Goal: Task Accomplishment & Management: Complete application form

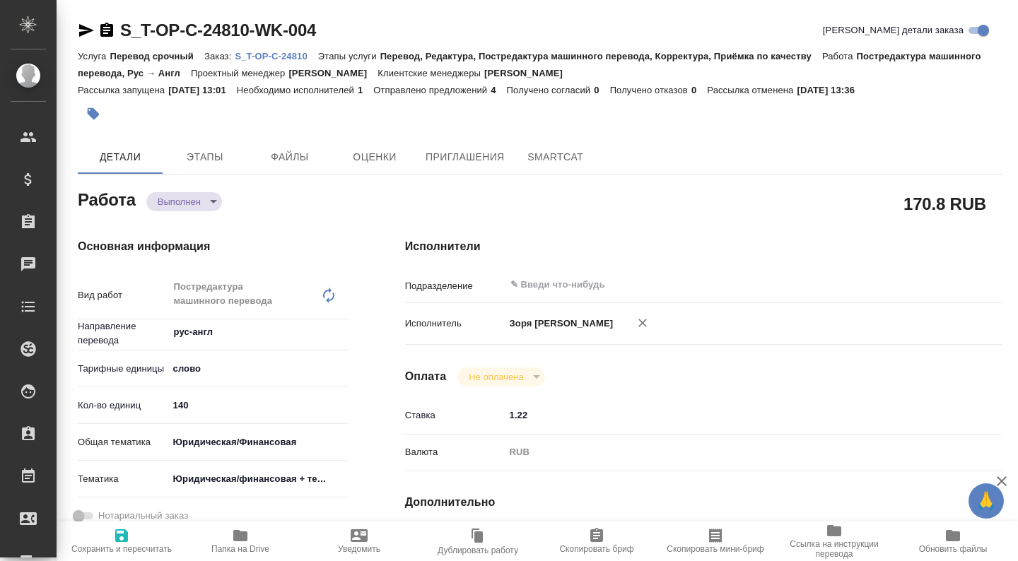
type textarea "x"
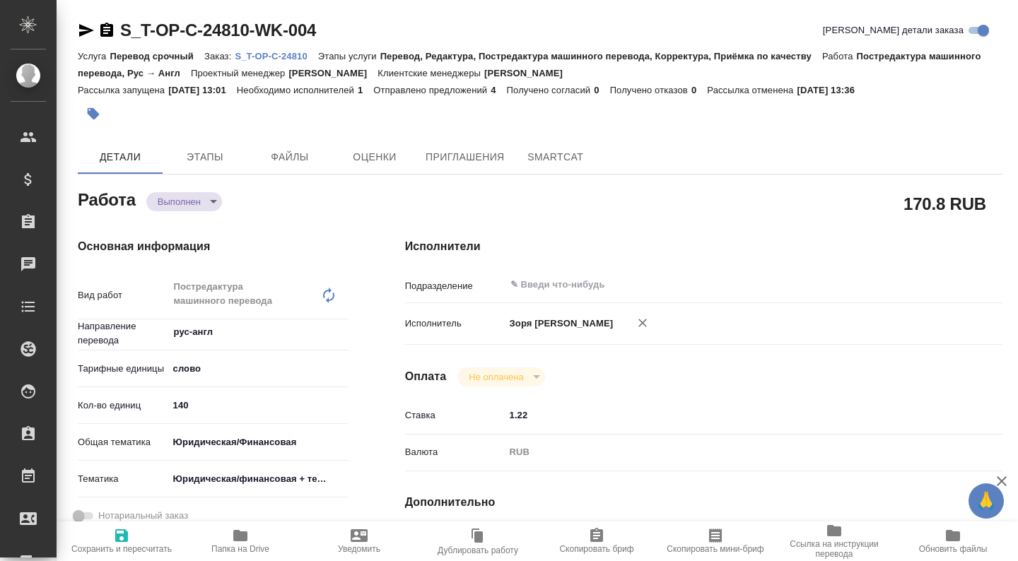
type textarea "x"
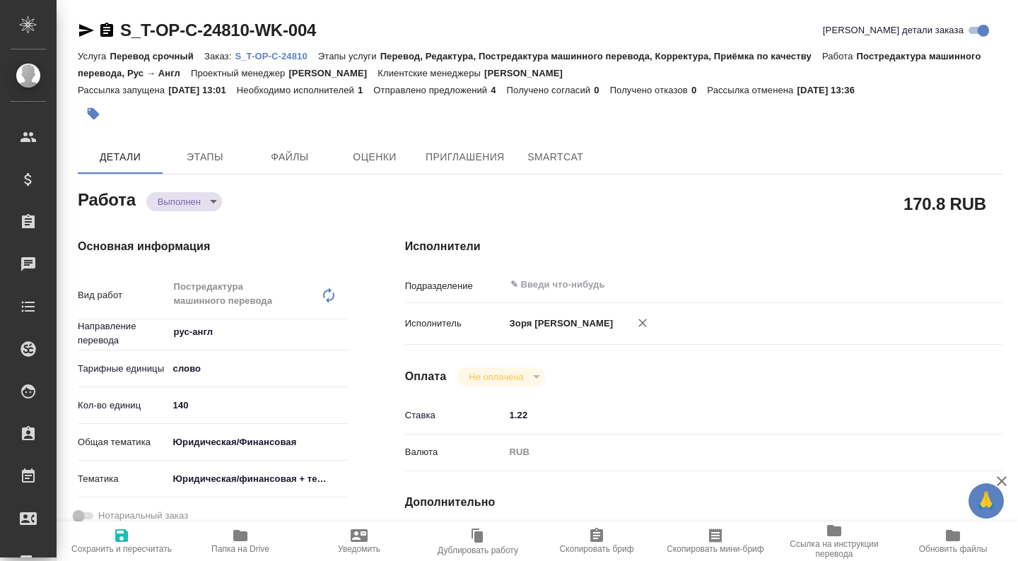
type textarea "x"
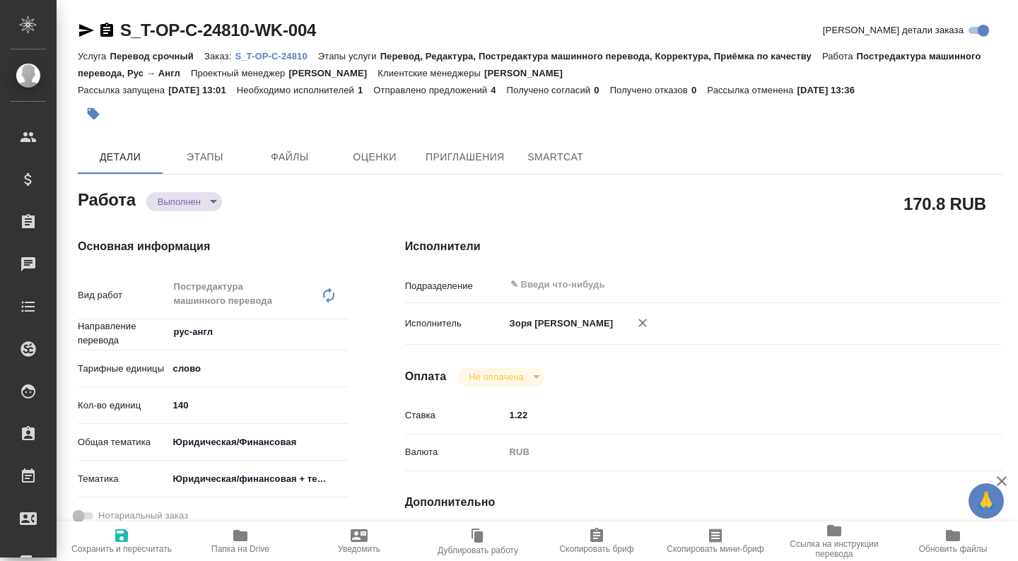
type textarea "x"
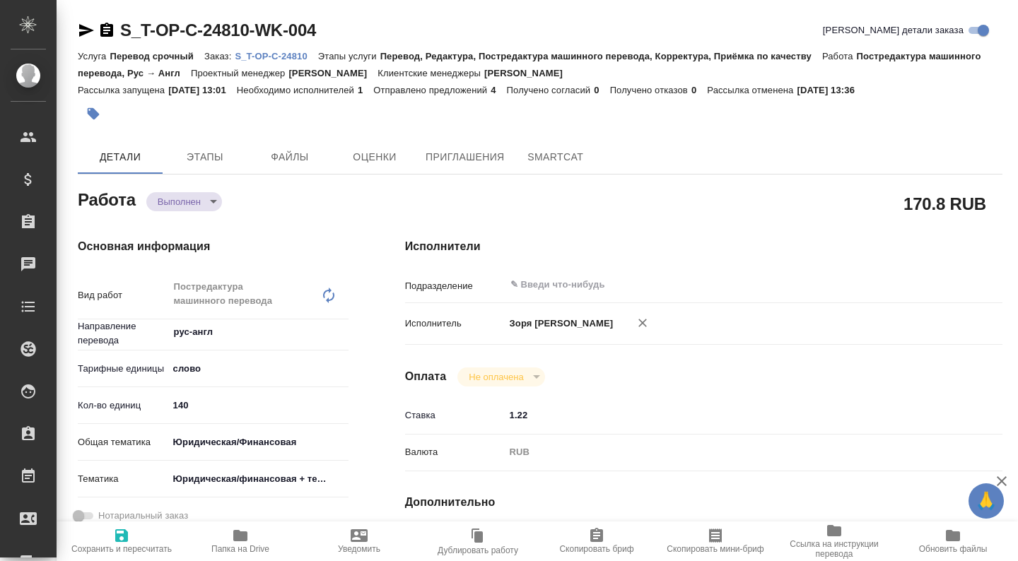
type textarea "x"
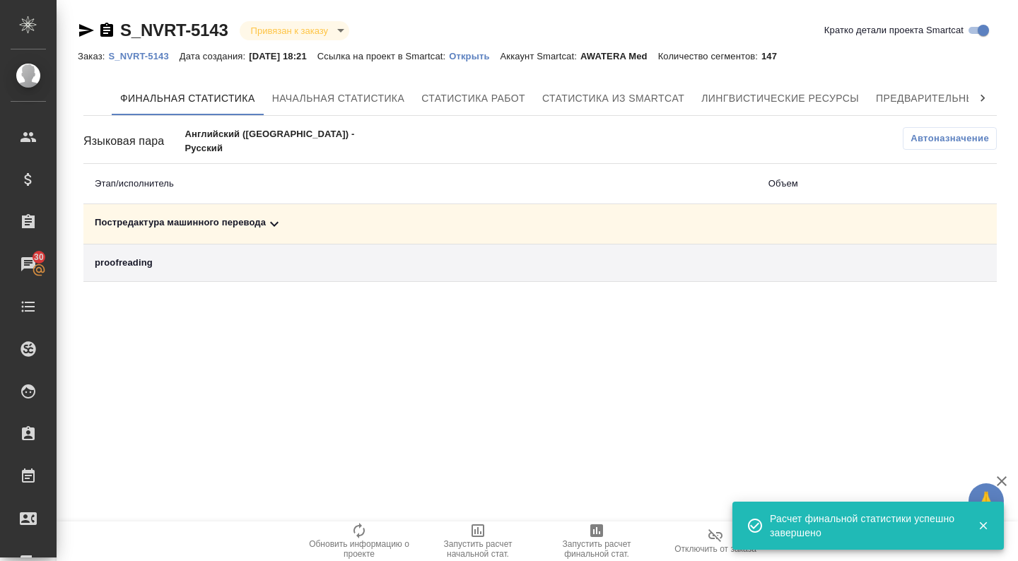
click at [157, 221] on div "Постредактура машинного перевода" at bounding box center [420, 224] width 651 height 17
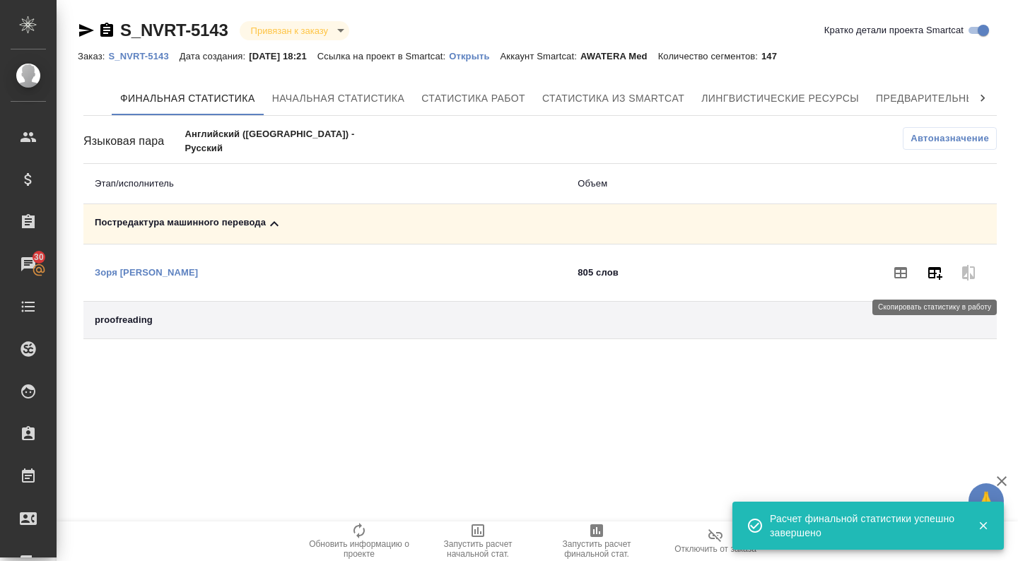
click at [928, 284] on button "button" at bounding box center [935, 273] width 34 height 34
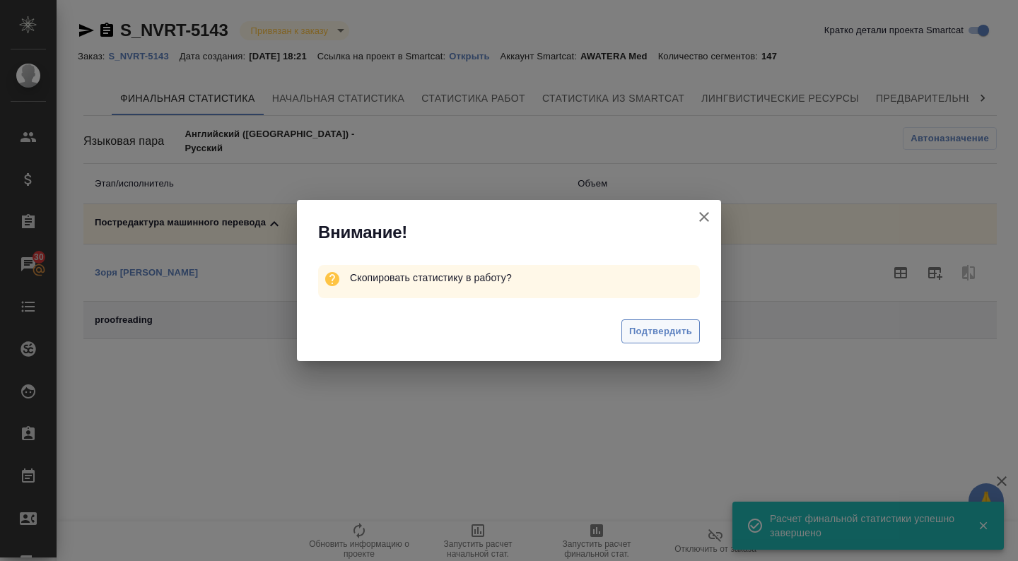
click at [633, 328] on span "Подтвердить" at bounding box center [660, 332] width 63 height 16
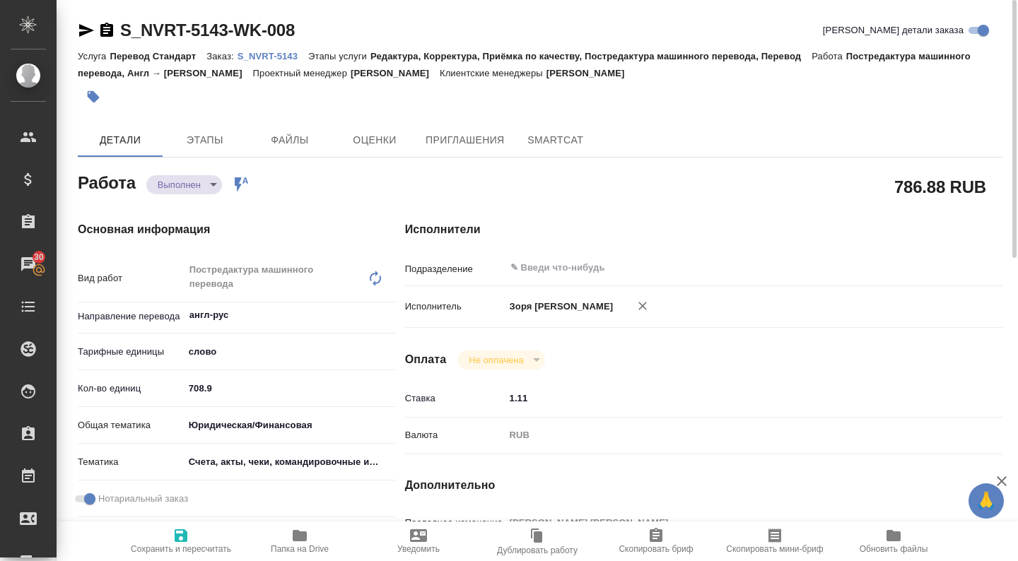
click at [165, 539] on span "Сохранить и пересчитать" at bounding box center [181, 541] width 102 height 27
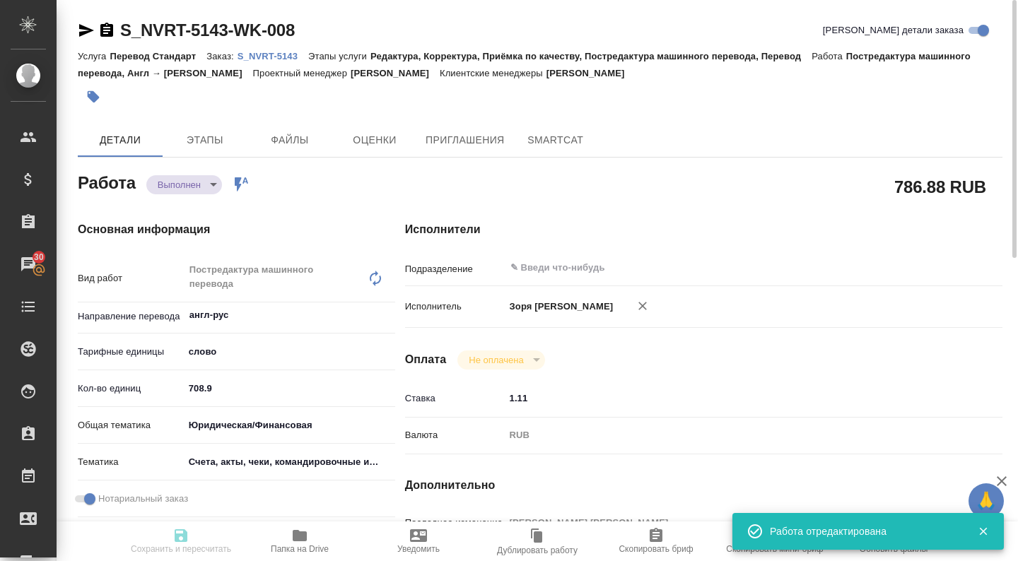
type input "completed"
type input "англ-рус"
type input "5a8b1489cc6b4906c91bfd90"
type input "708.9"
type input "yr-fn"
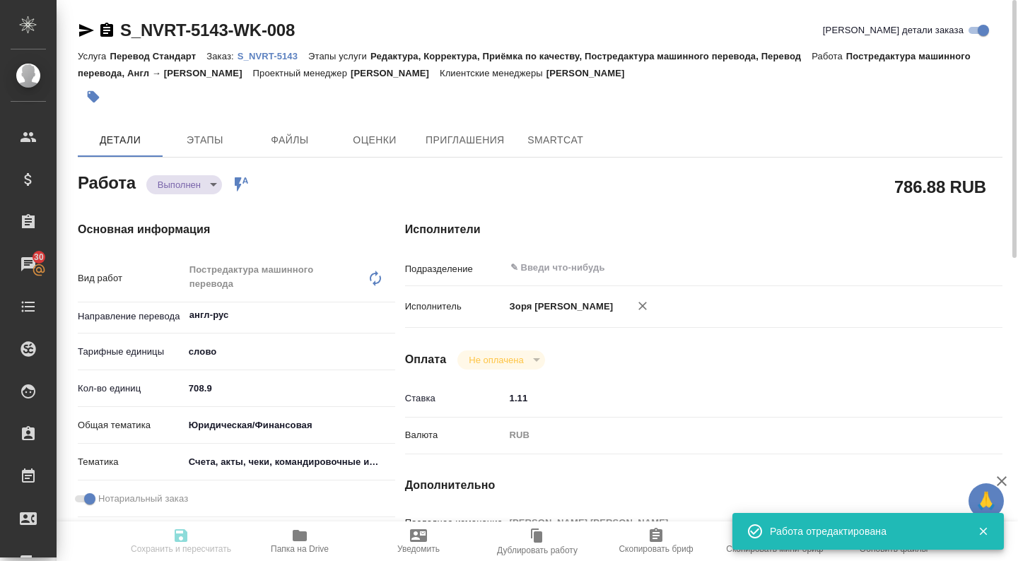
type input "5f647205b73bc97568ca66c0"
checkbox input "true"
type input "[DATE] 18:00"
type input "[DATE] 08:12"
type input "[DATE] 16:00"
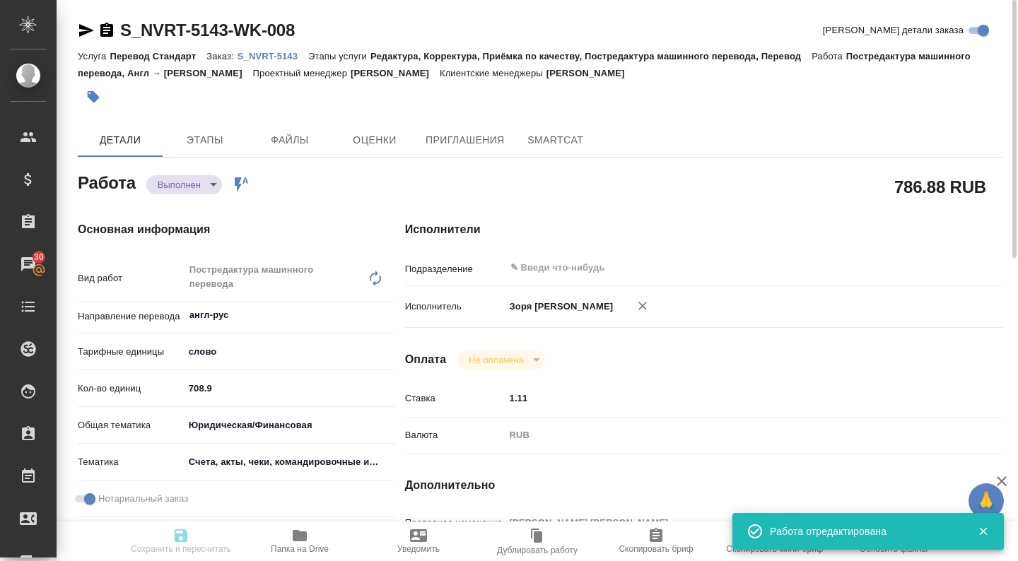
type input "[DATE] 10:47"
type input "[DATE] 12:00"
type input "notPayed"
type input "1.11"
type input "RUB"
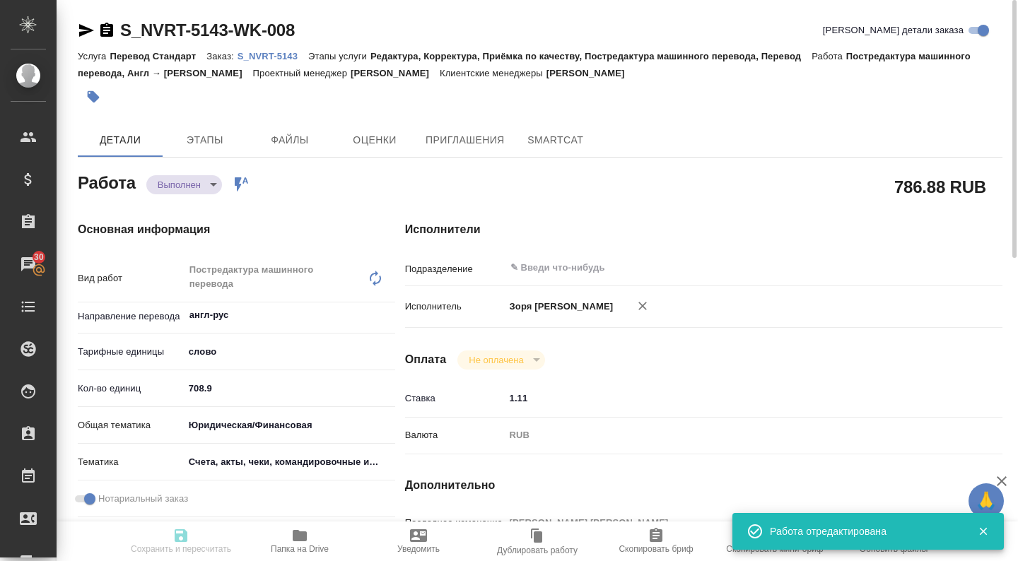
type input "[PERSON_NAME] [PERSON_NAME]"
type input "S_NVRT-5143"
type input "Перевод Стандарт"
type input "Редактура, Корректура, Приёмка по качеству, Постредактура машинного перевода, П…"
type input "[PERSON_NAME]"
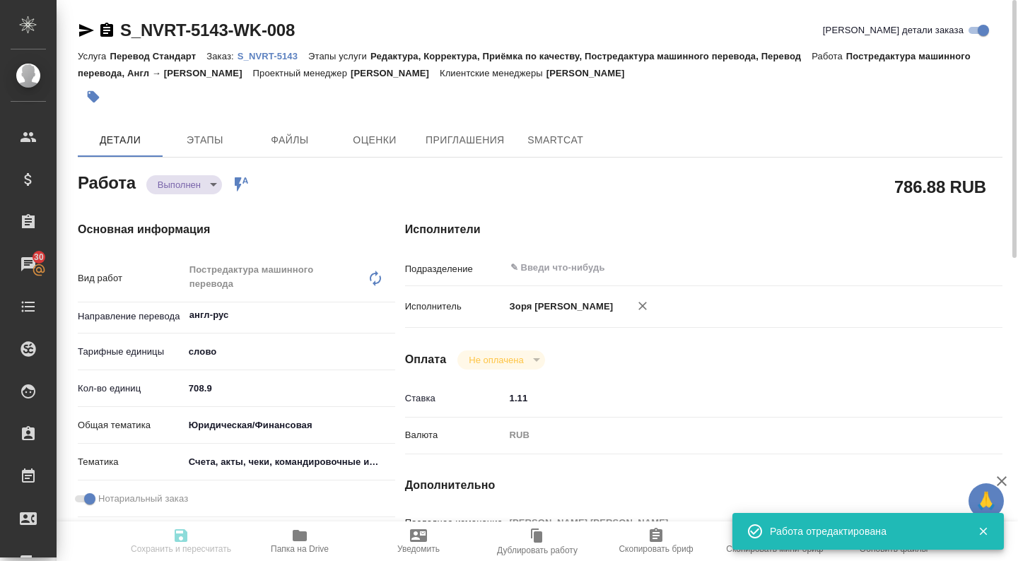
type input "[PERSON_NAME]"
type input "/Clients/Novartos_Pharma/Orders/S_NVRT-5143"
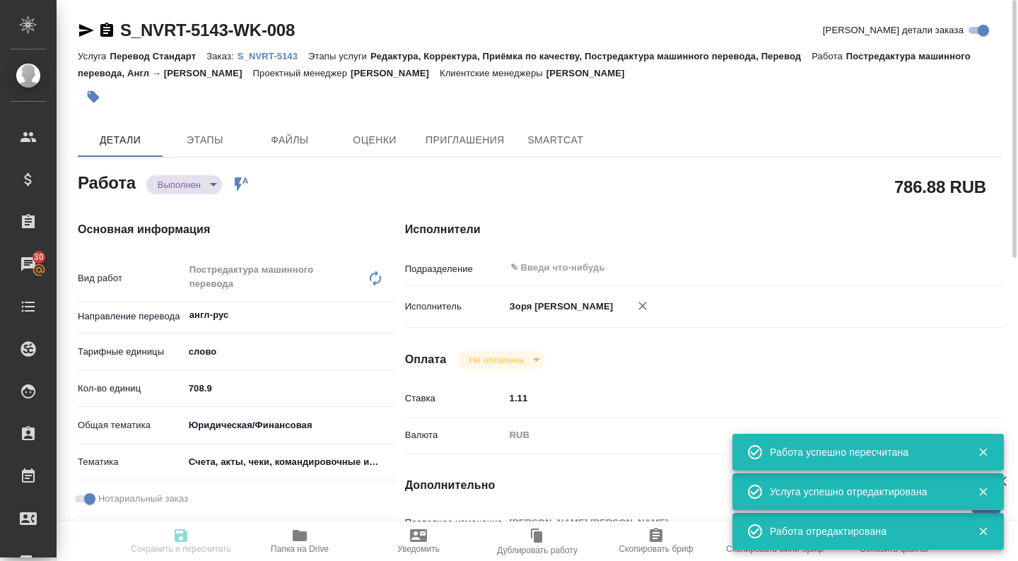
type input "completed"
type input "англ-рус"
type input "5a8b1489cc6b4906c91bfd90"
type input "445.53"
type input "yr-fn"
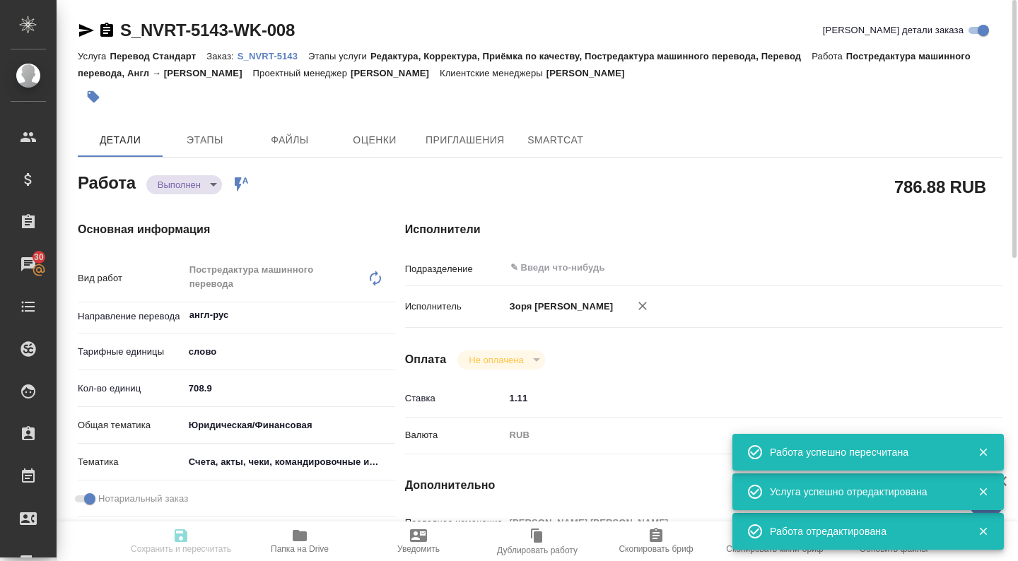
type input "5f647205b73bc97568ca66c0"
checkbox input "true"
type input "[DATE] 18:00"
type input "[DATE] 08:12"
type input "[DATE] 16:00"
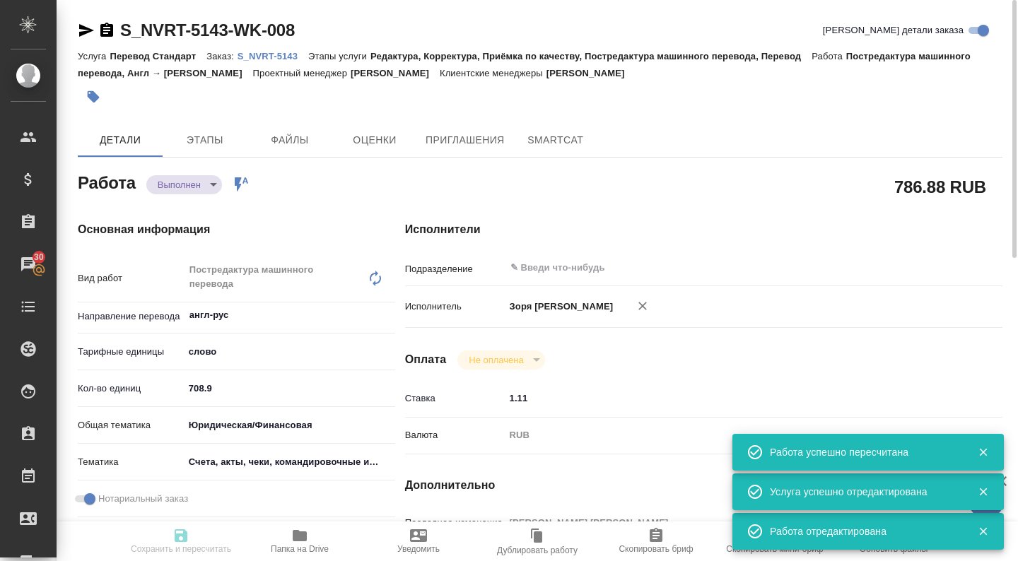
type input "[DATE] 10:47"
type input "[DATE] 12:00"
type input "notPayed"
type input "1.11"
type input "RUB"
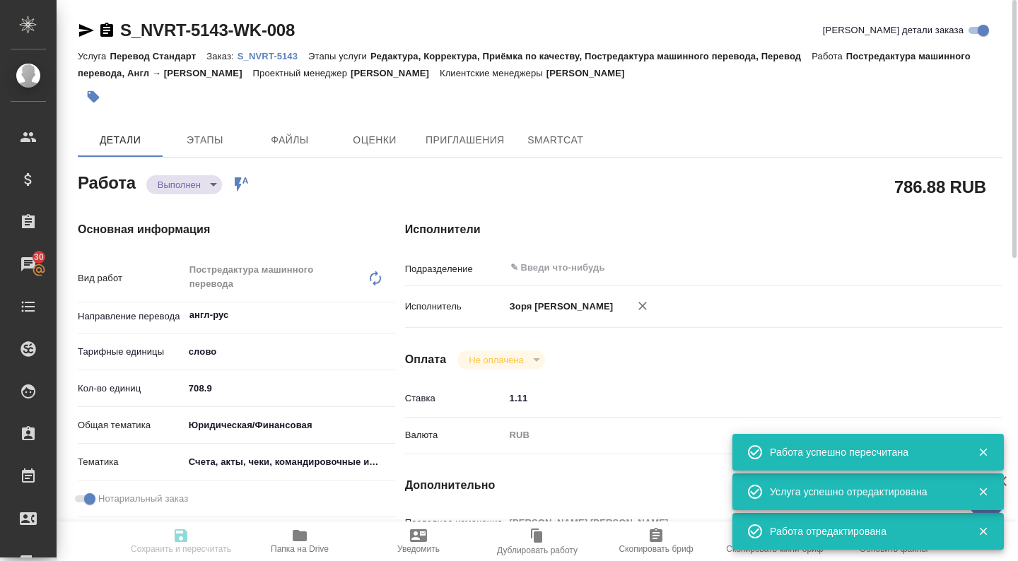
type input "[PERSON_NAME] [PERSON_NAME]"
type input "S_NVRT-5143"
type input "Перевод Стандарт"
type input "Редактура, Корректура, Приёмка по качеству, Постредактура машинного перевода, П…"
type input "[PERSON_NAME]"
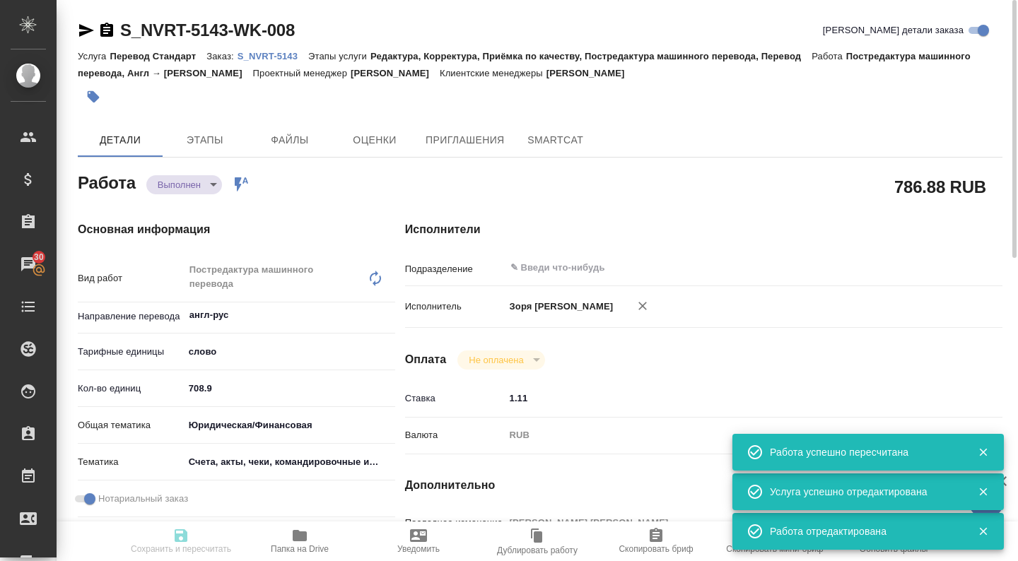
type input "[PERSON_NAME]"
type input "/Clients/Novartos_Pharma/Orders/S_NVRT-5143"
